Goal: Information Seeking & Learning: Find specific fact

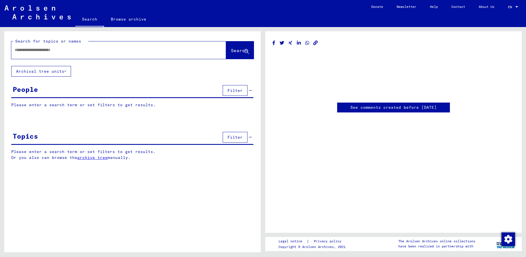
type input "********"
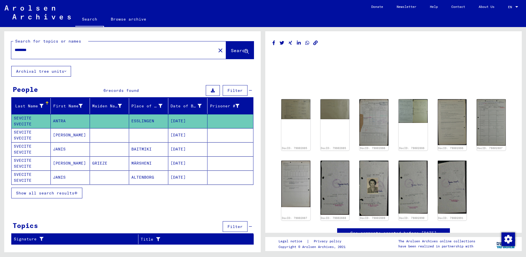
click at [40, 147] on mat-cell "SVECITE SEVCITE" at bounding box center [31, 149] width 39 height 14
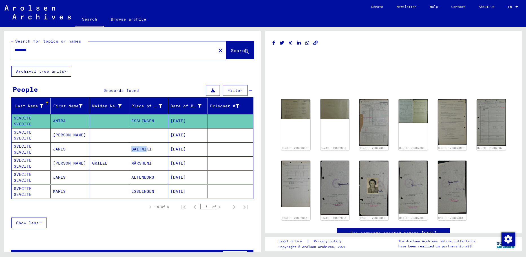
drag, startPoint x: 141, startPoint y: 149, endPoint x: 64, endPoint y: 148, distance: 77.5
click at [111, 149] on mat-row "SVECITE SEVCITE [PERSON_NAME] [DATE]" at bounding box center [132, 149] width 241 height 14
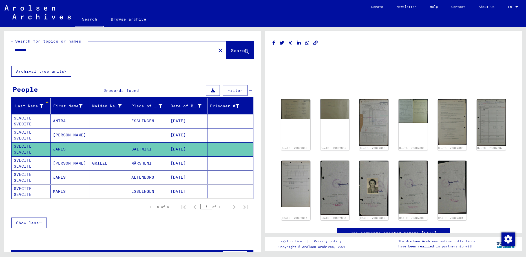
click at [58, 147] on mat-cell "JANIS" at bounding box center [70, 149] width 39 height 14
click at [57, 147] on mat-cell "JANIS" at bounding box center [70, 149] width 39 height 14
click at [25, 145] on mat-cell "SVECITE SEVCITE" at bounding box center [31, 149] width 39 height 14
click at [28, 146] on mat-cell "SVECITE SEVCITE" at bounding box center [31, 149] width 39 height 14
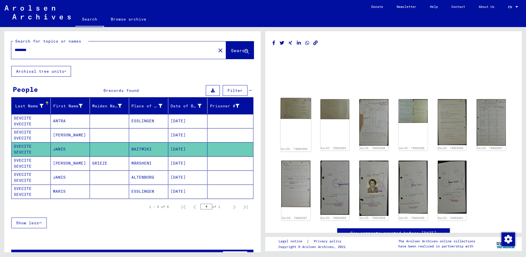
click at [298, 112] on img at bounding box center [295, 108] width 30 height 21
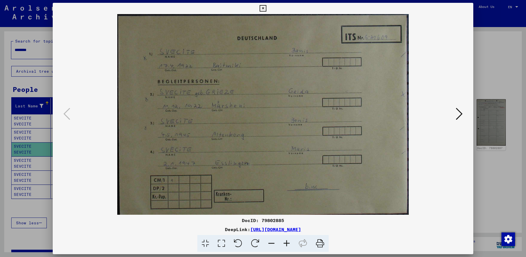
click at [458, 110] on icon at bounding box center [459, 114] width 7 height 14
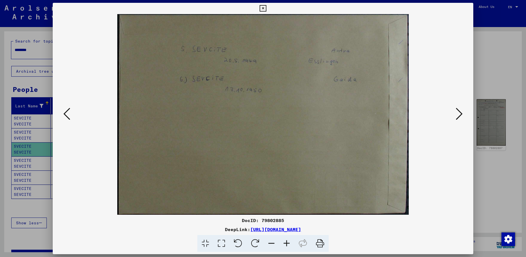
click at [69, 115] on icon at bounding box center [66, 114] width 7 height 14
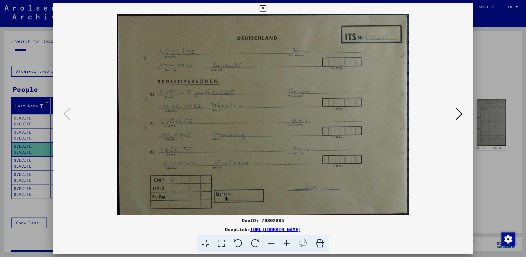
click at [458, 110] on icon at bounding box center [459, 114] width 7 height 14
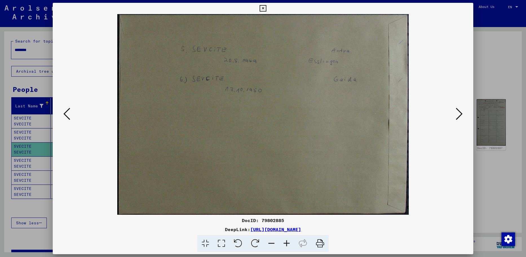
click at [460, 110] on icon at bounding box center [459, 114] width 7 height 14
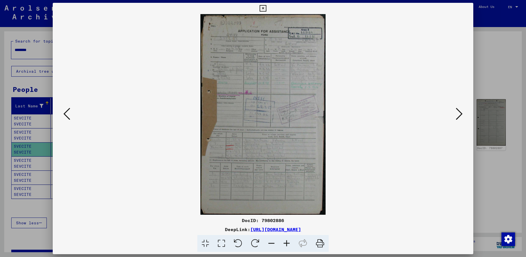
click at [250, 75] on img at bounding box center [263, 114] width 382 height 201
click at [289, 243] on icon at bounding box center [286, 243] width 15 height 17
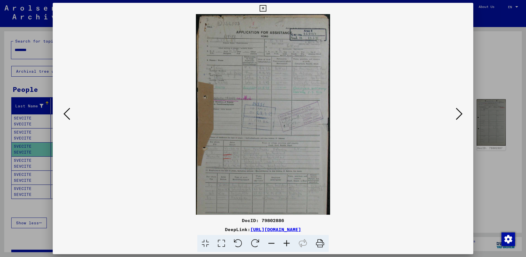
click at [287, 242] on icon at bounding box center [286, 243] width 15 height 17
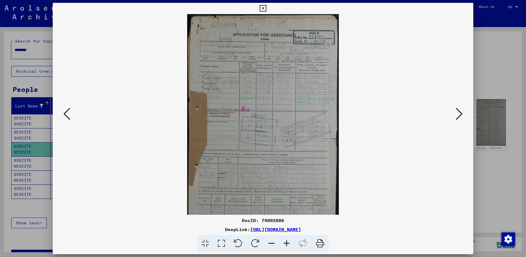
click at [287, 242] on icon at bounding box center [286, 243] width 15 height 17
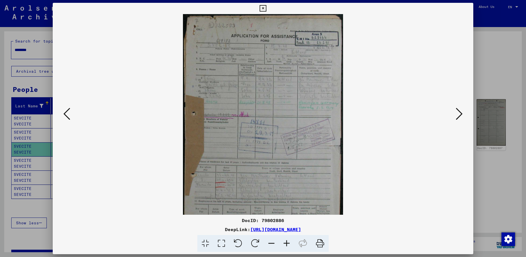
click at [287, 242] on icon at bounding box center [286, 243] width 15 height 17
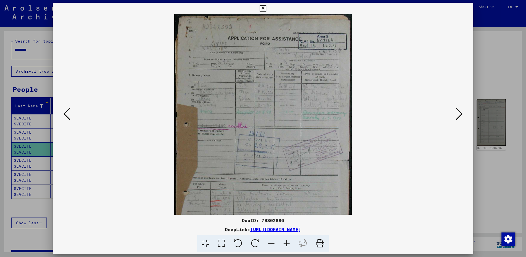
click at [287, 242] on icon at bounding box center [286, 243] width 15 height 17
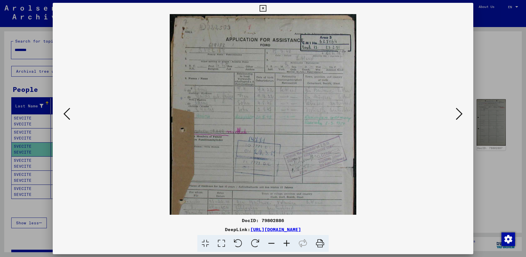
click at [287, 242] on icon at bounding box center [286, 243] width 15 height 17
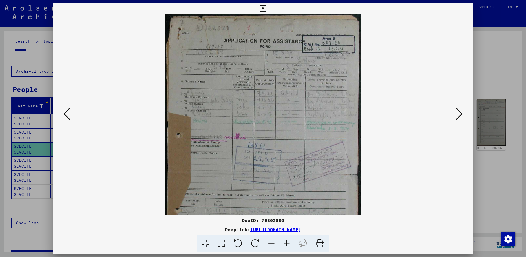
click at [287, 242] on icon at bounding box center [286, 243] width 15 height 17
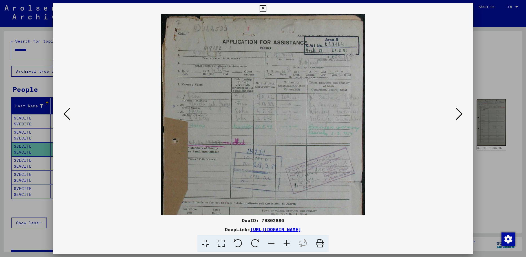
click at [287, 242] on icon at bounding box center [286, 243] width 15 height 17
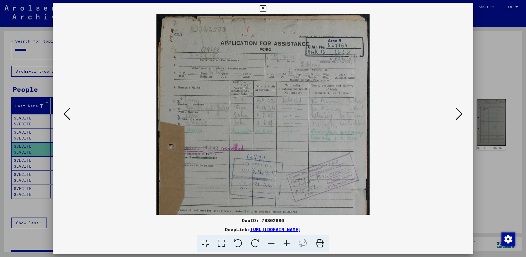
click at [461, 112] on icon at bounding box center [459, 114] width 7 height 14
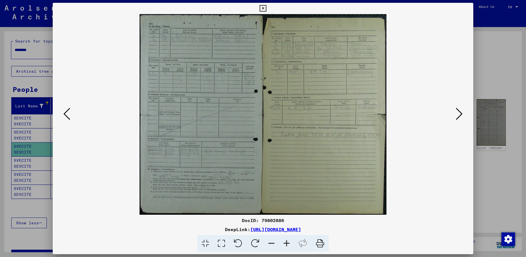
click at [461, 112] on icon at bounding box center [459, 114] width 7 height 14
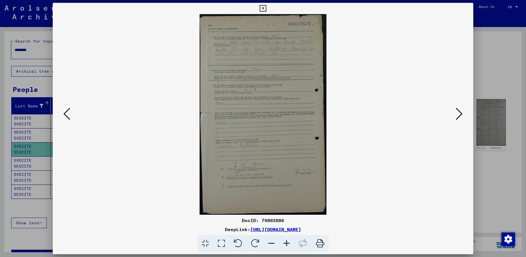
click at [461, 112] on icon at bounding box center [459, 114] width 7 height 14
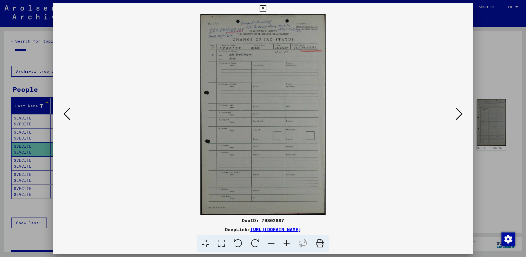
click at [461, 112] on icon at bounding box center [459, 114] width 7 height 14
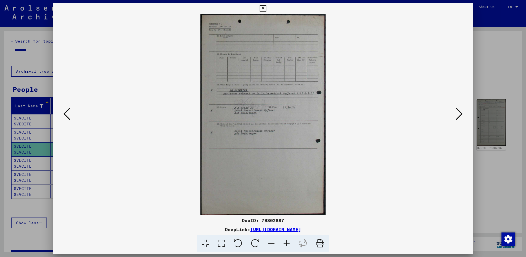
click at [461, 112] on icon at bounding box center [459, 114] width 7 height 14
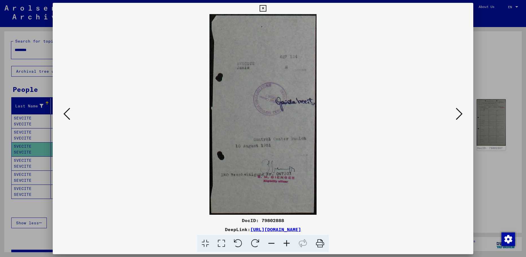
click at [461, 112] on icon at bounding box center [459, 114] width 7 height 14
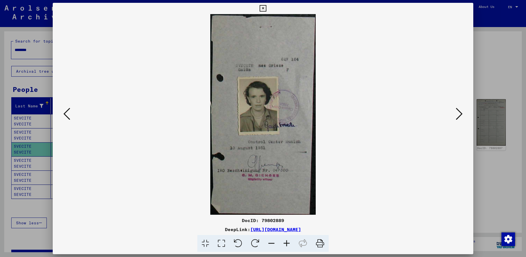
click at [459, 112] on icon at bounding box center [459, 114] width 7 height 14
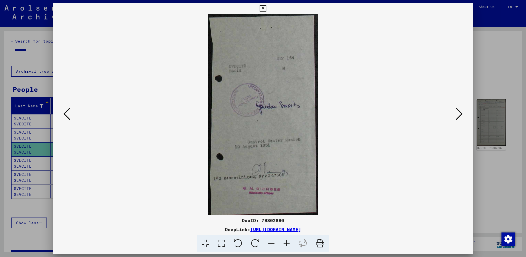
click at [459, 112] on icon at bounding box center [459, 114] width 7 height 14
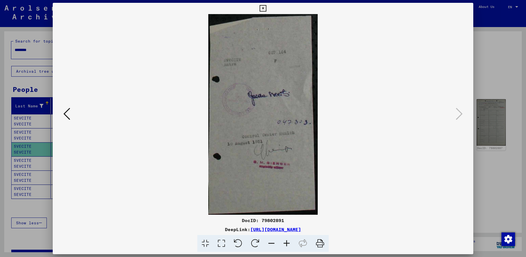
click at [263, 8] on icon at bounding box center [262, 8] width 6 height 7
